Goal: Task Accomplishment & Management: Use online tool/utility

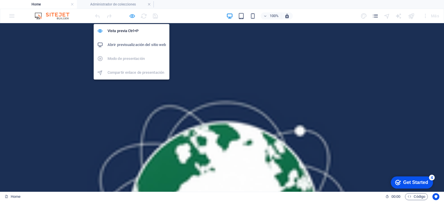
click at [129, 13] on icon "button" at bounding box center [132, 16] width 7 height 7
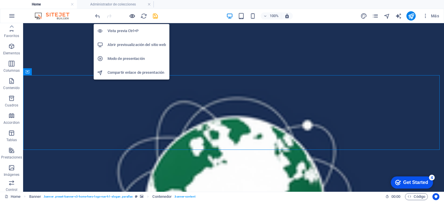
click at [134, 15] on icon "button" at bounding box center [132, 16] width 7 height 7
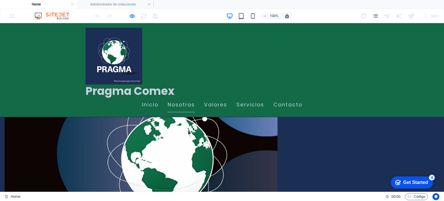
scroll to position [202, 0]
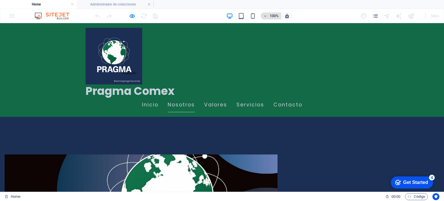
click at [265, 15] on button "100%" at bounding box center [271, 15] width 21 height 7
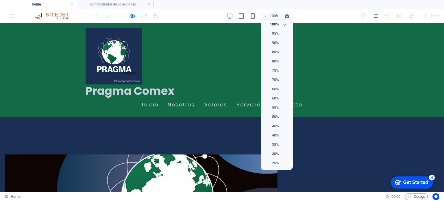
click at [241, 19] on div at bounding box center [222, 100] width 444 height 201
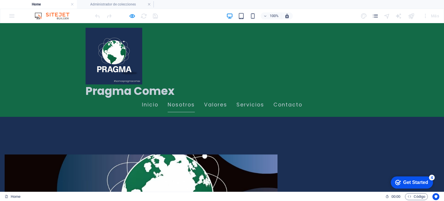
click at [248, 15] on div "100%" at bounding box center [259, 15] width 67 height 9
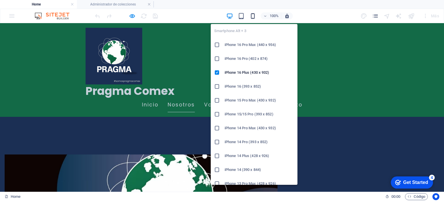
click at [251, 15] on icon "button" at bounding box center [252, 16] width 7 height 7
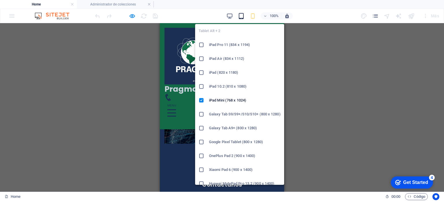
click at [239, 17] on icon "button" at bounding box center [241, 16] width 7 height 7
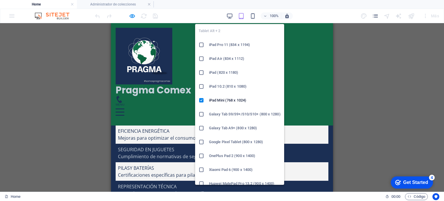
scroll to position [1295, 0]
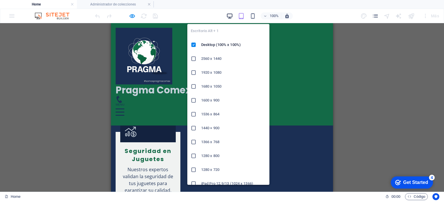
click at [228, 15] on icon "button" at bounding box center [229, 16] width 7 height 7
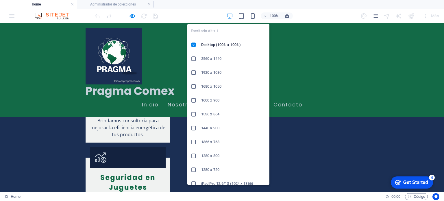
scroll to position [1279, 0]
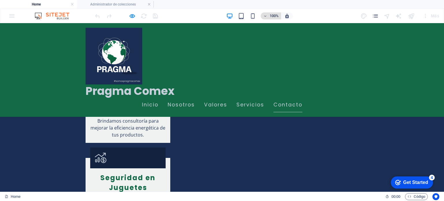
click at [267, 16] on span "100%" at bounding box center [271, 15] width 16 height 7
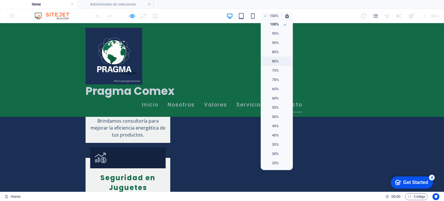
click at [279, 61] on h6 "80%" at bounding box center [271, 61] width 15 height 7
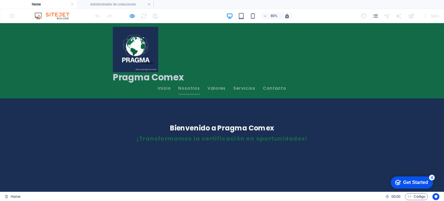
scroll to position [173, 0]
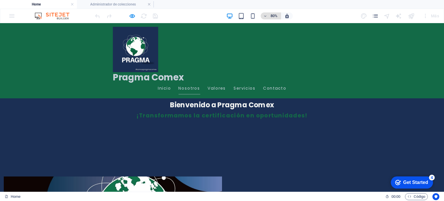
click at [265, 17] on icon "button" at bounding box center [265, 16] width 4 height 4
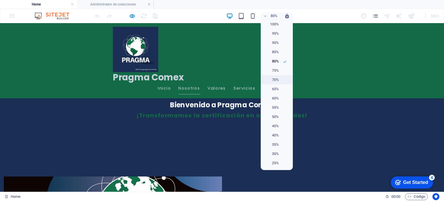
click at [278, 80] on h6 "70%" at bounding box center [271, 79] width 15 height 7
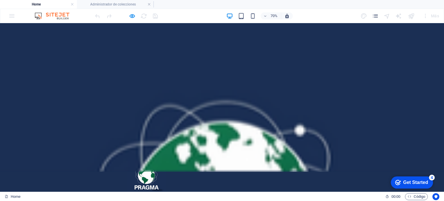
scroll to position [0, 0]
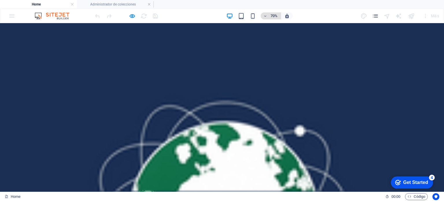
click at [267, 14] on icon "button" at bounding box center [265, 16] width 4 height 4
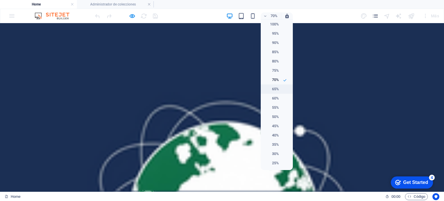
click at [279, 91] on li "65%" at bounding box center [277, 88] width 32 height 9
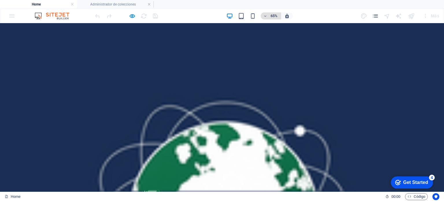
click at [265, 16] on icon "button" at bounding box center [265, 16] width 4 height 4
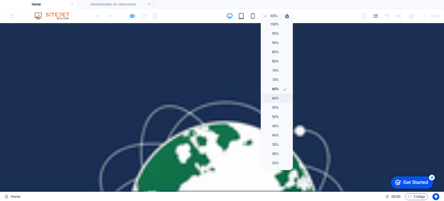
click at [273, 99] on h6 "60%" at bounding box center [271, 98] width 15 height 7
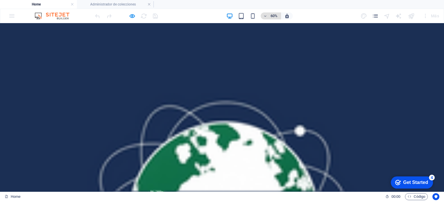
click at [262, 16] on button "60%" at bounding box center [271, 15] width 21 height 7
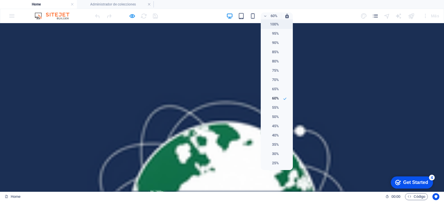
click at [268, 27] on h6 "100%" at bounding box center [271, 24] width 15 height 7
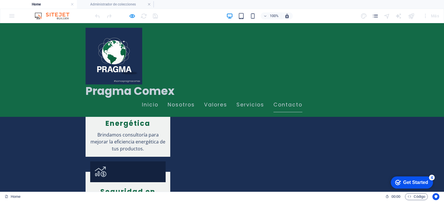
scroll to position [1279, 0]
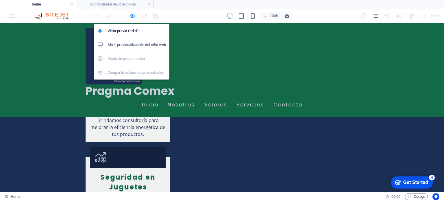
click at [131, 15] on icon "button" at bounding box center [132, 16] width 7 height 7
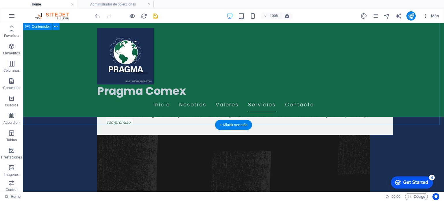
scroll to position [498, 0]
